Goal: Find specific page/section: Find specific page/section

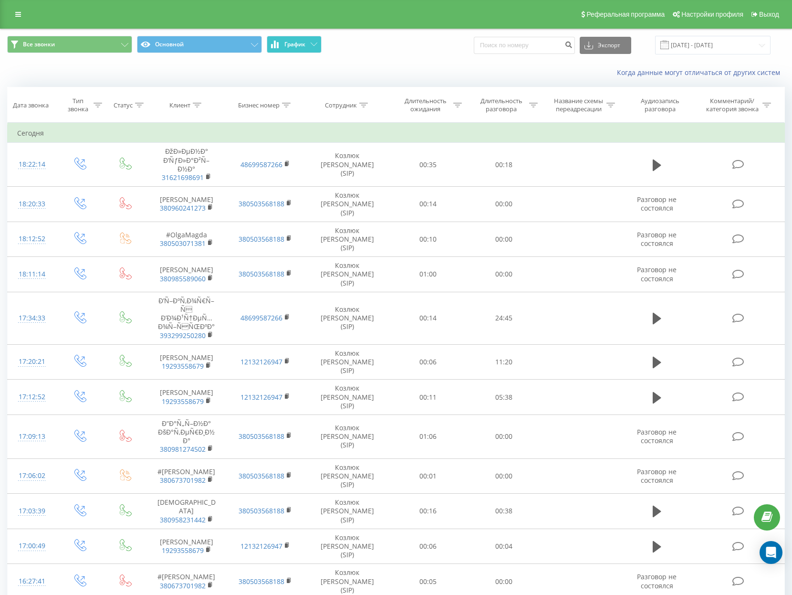
click at [309, 46] on button "График" at bounding box center [294, 44] width 55 height 17
